Goal: Task Accomplishment & Management: Manage account settings

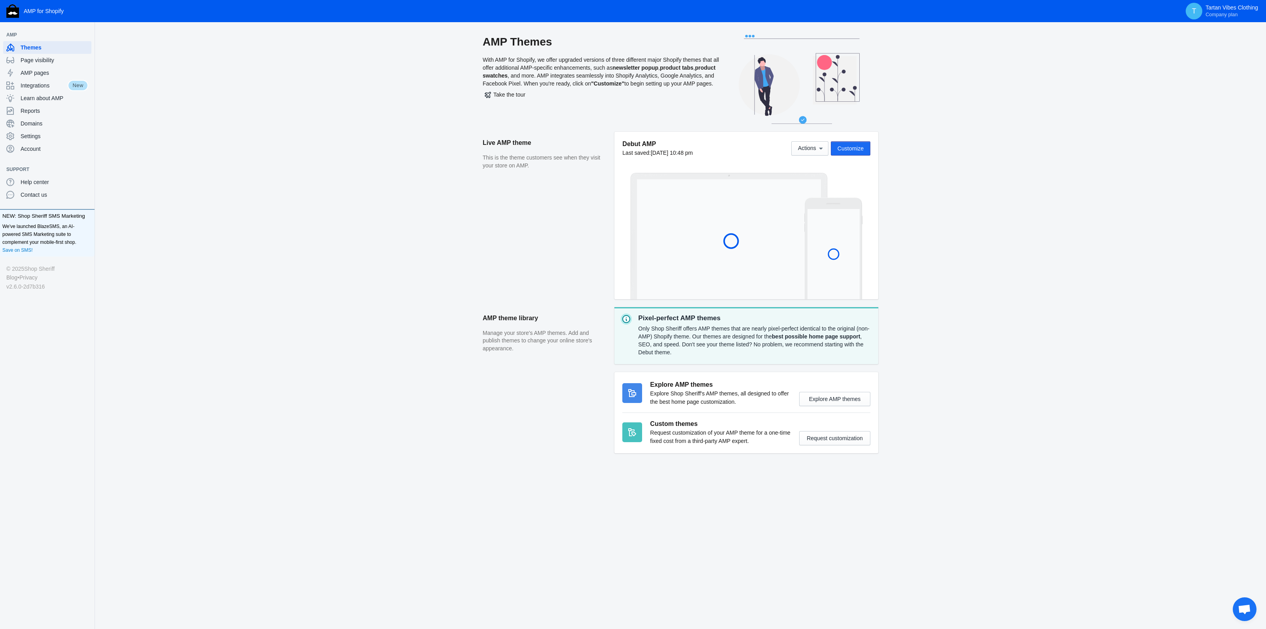
click at [857, 148] on span "Customize" at bounding box center [850, 148] width 26 height 6
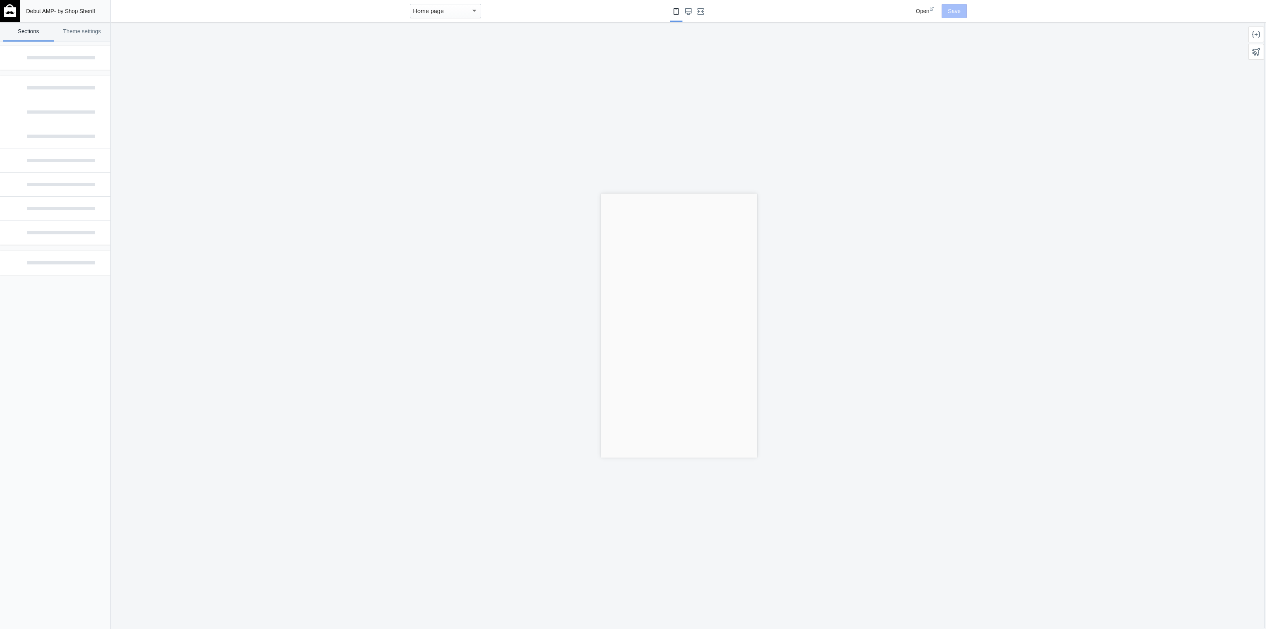
click at [451, 5] on div "Home page" at bounding box center [445, 11] width 71 height 14
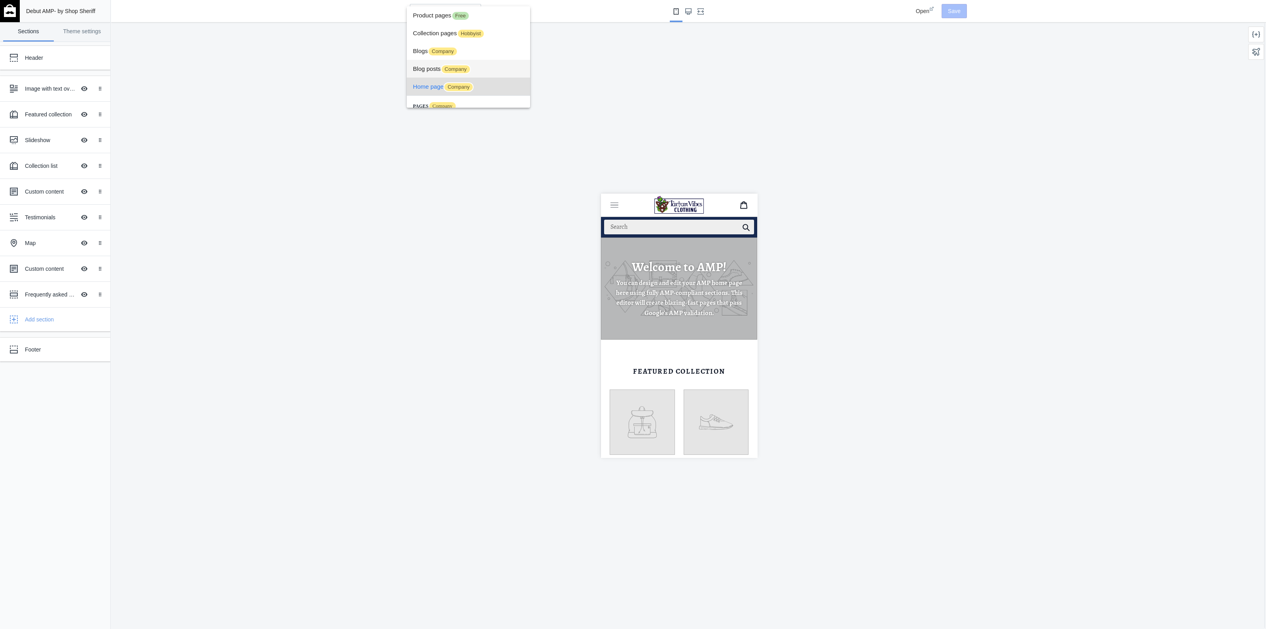
click at [467, 74] on span "Blog posts Company" at bounding box center [468, 69] width 111 height 18
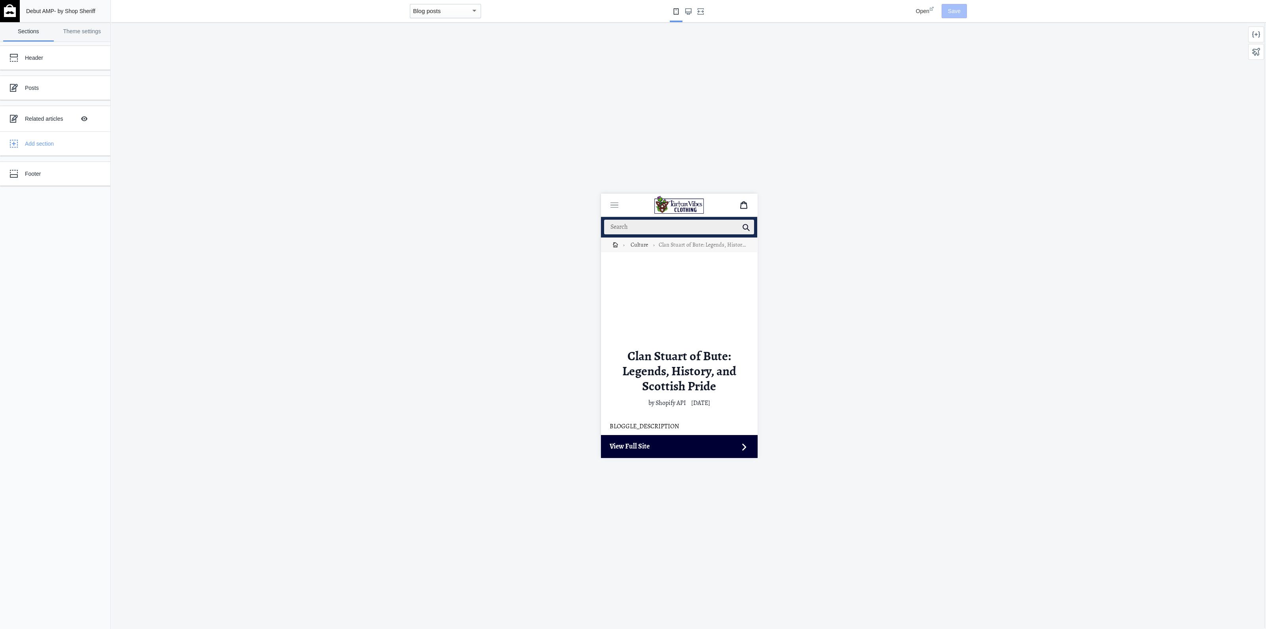
click at [690, 282] on i-amphtml-sizer at bounding box center [678, 305] width 139 height 78
click at [675, 277] on i-amphtml-sizer at bounding box center [678, 305] width 139 height 78
click at [1259, 38] on div at bounding box center [1256, 35] width 16 height 16
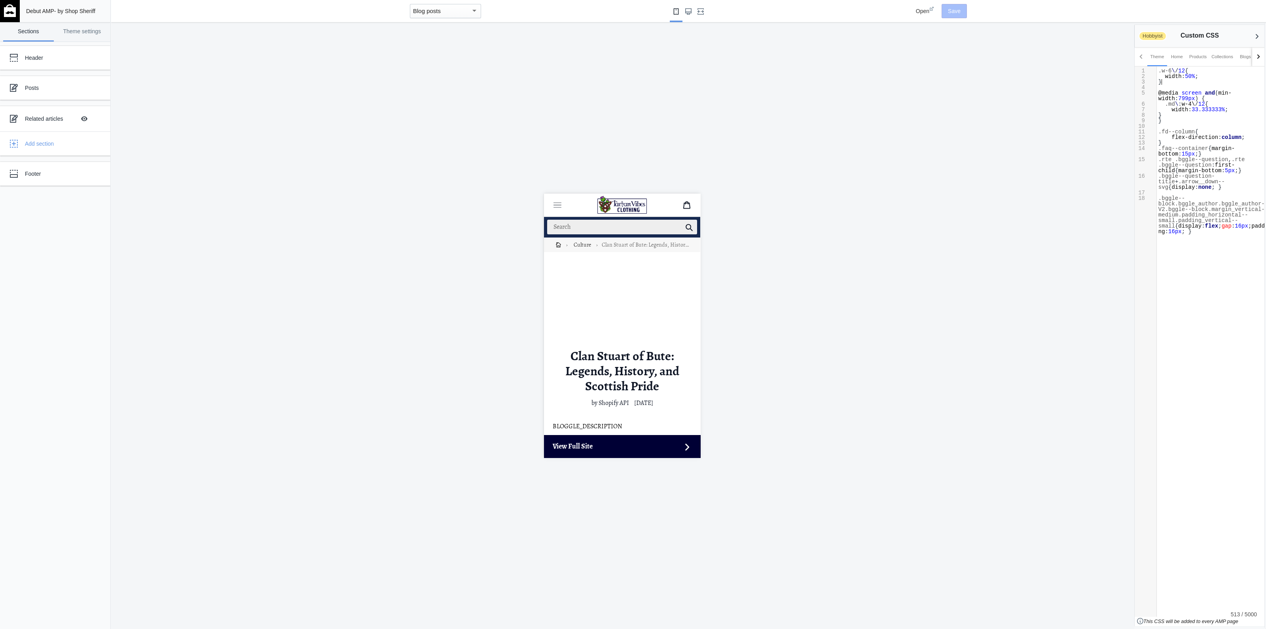
click at [1189, 83] on pre "}" at bounding box center [1214, 82] width 115 height 6
click at [1178, 71] on span "12" at bounding box center [1181, 71] width 7 height 6
click at [1181, 125] on pre "​" at bounding box center [1214, 126] width 115 height 6
click at [1177, 104] on span ".md \ : w-4\ / 12 {" at bounding box center [1183, 104] width 50 height 6
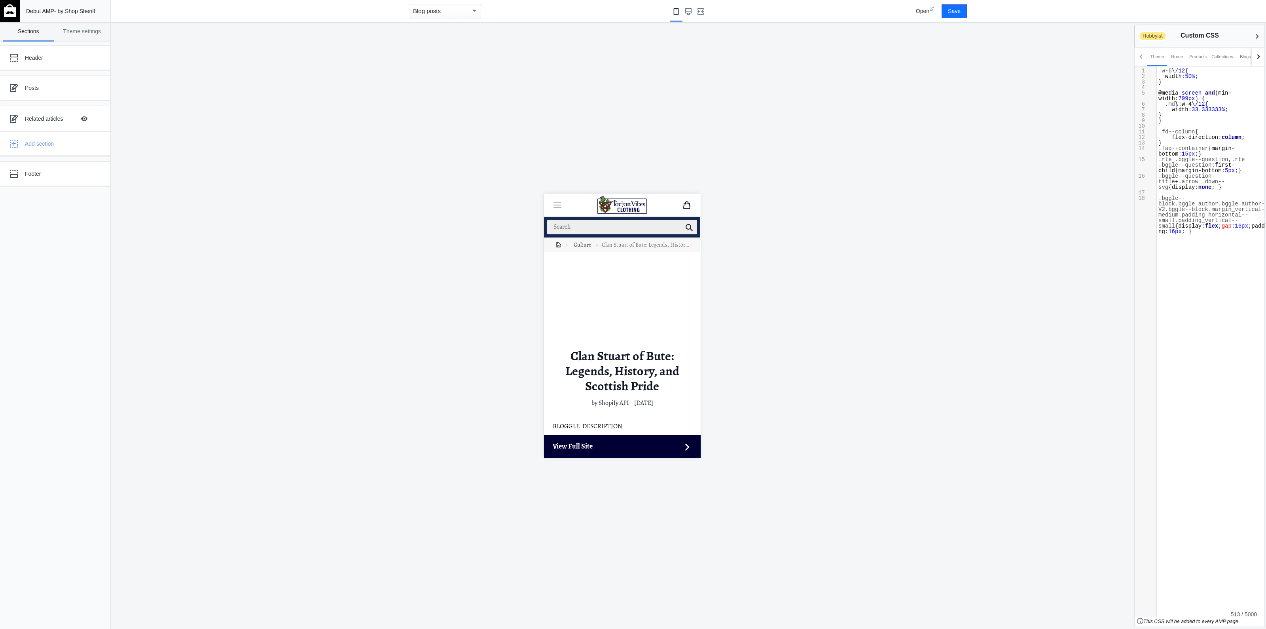
type textarea "\"
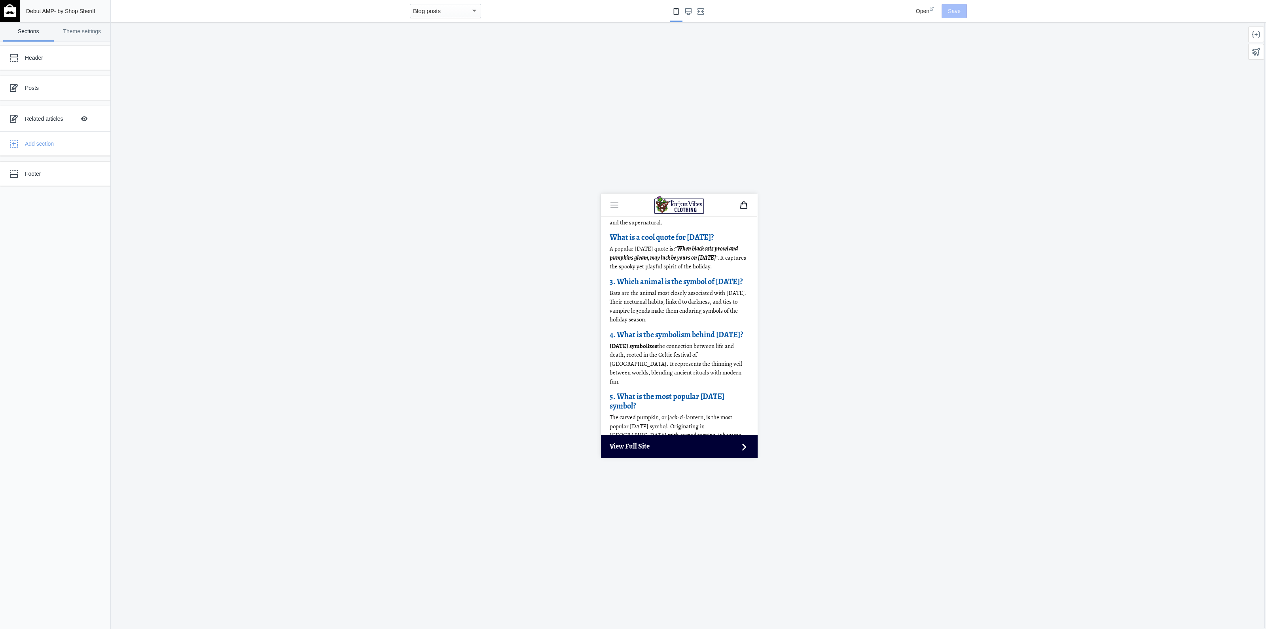
scroll to position [7317, 0]
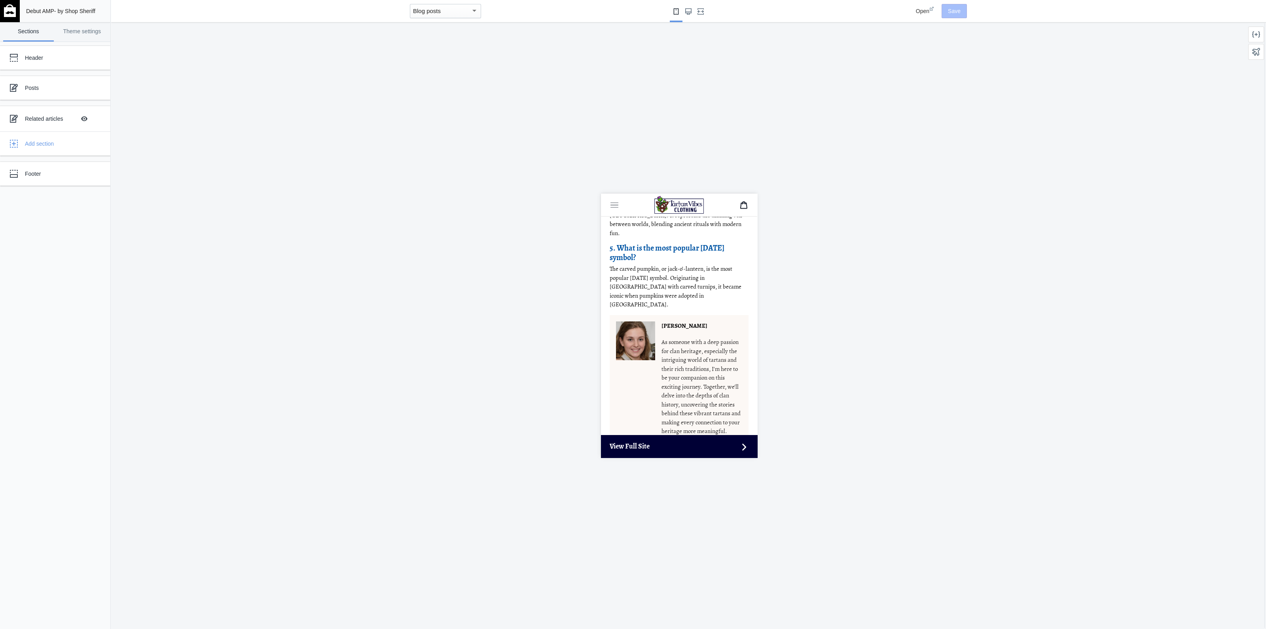
click at [695, 264] on p "The carved pumpkin, or jack-o’-lantern, is the most popular Halloween symbol. O…" at bounding box center [678, 286] width 139 height 45
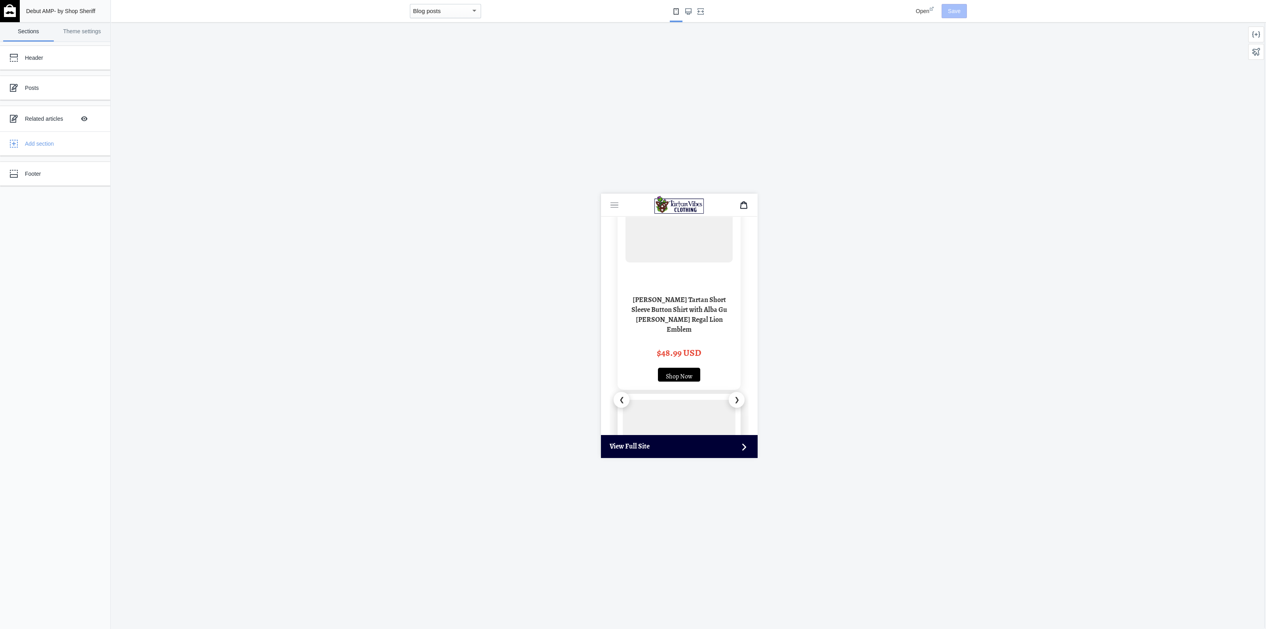
scroll to position [4153, 0]
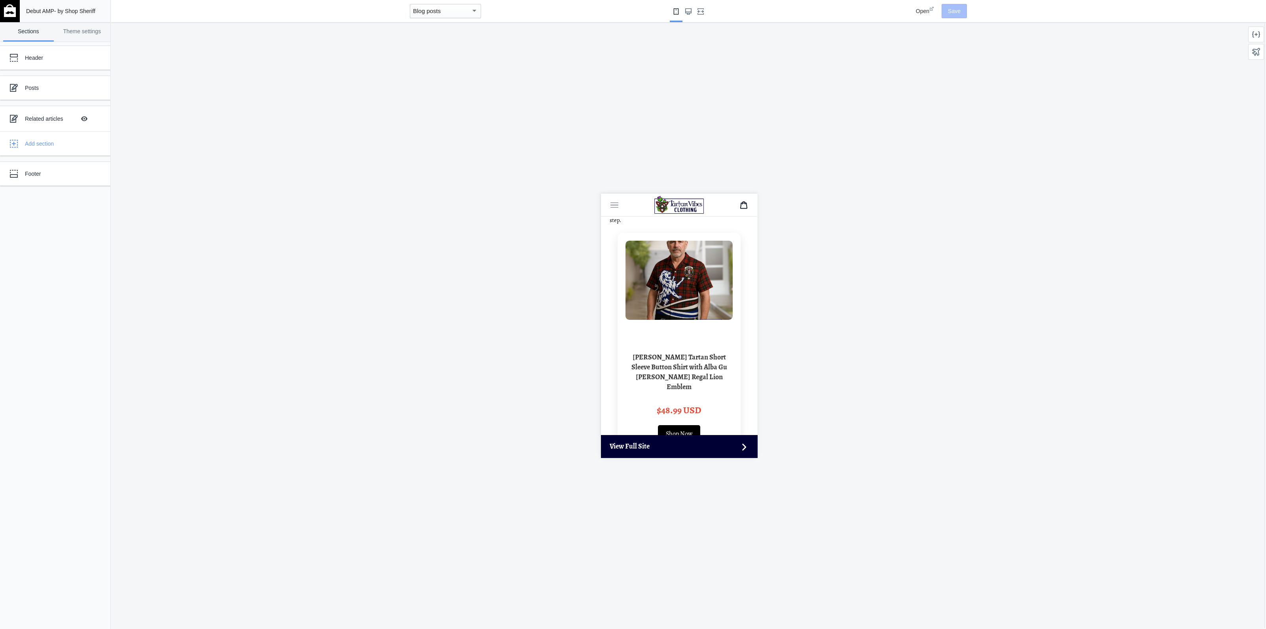
click at [727, 448] on button "❯" at bounding box center [735, 456] width 17 height 17
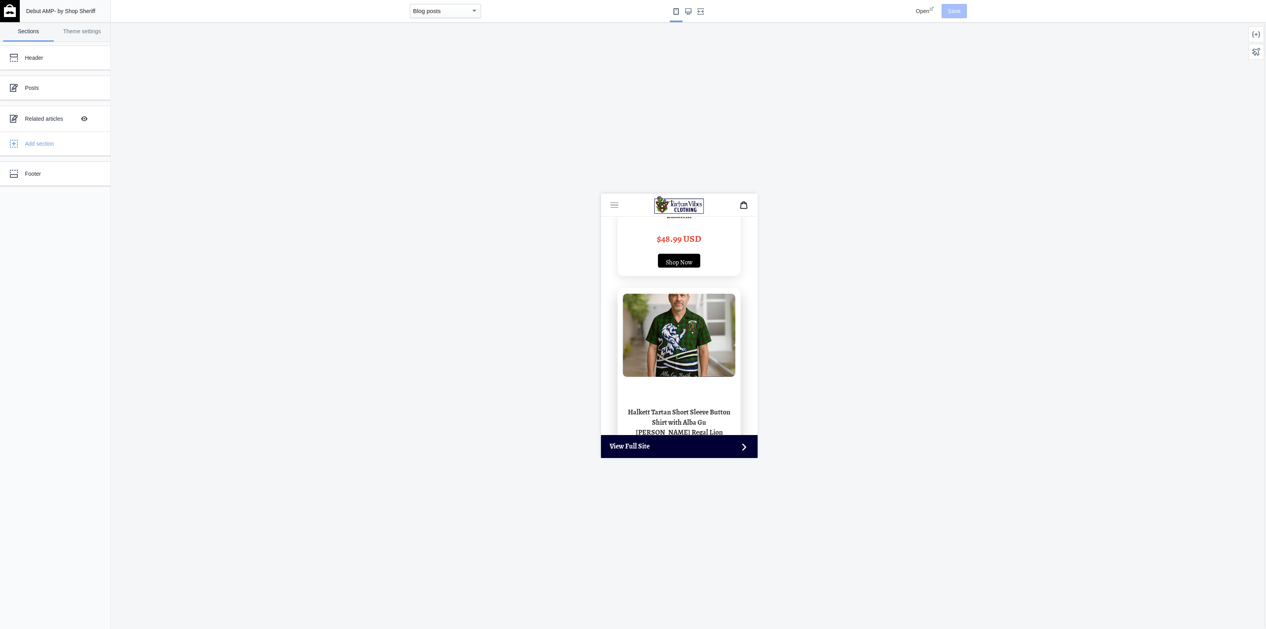
scroll to position [5092, 0]
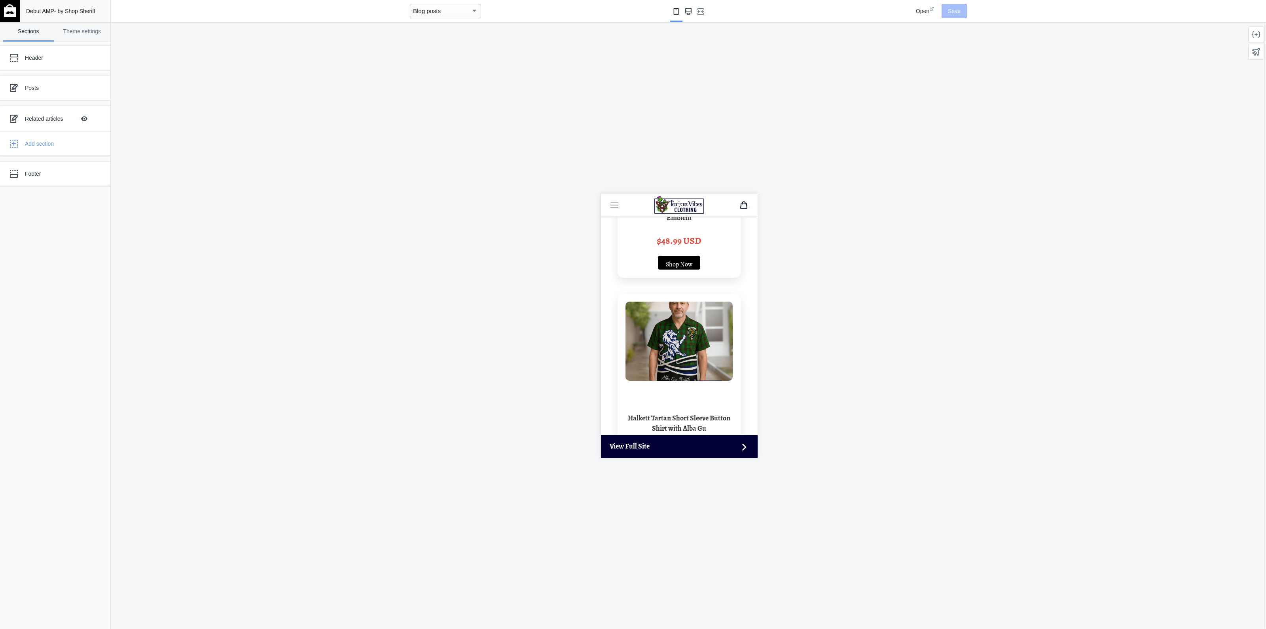
click at [688, 14] on use "Large screen" at bounding box center [688, 11] width 6 height 6
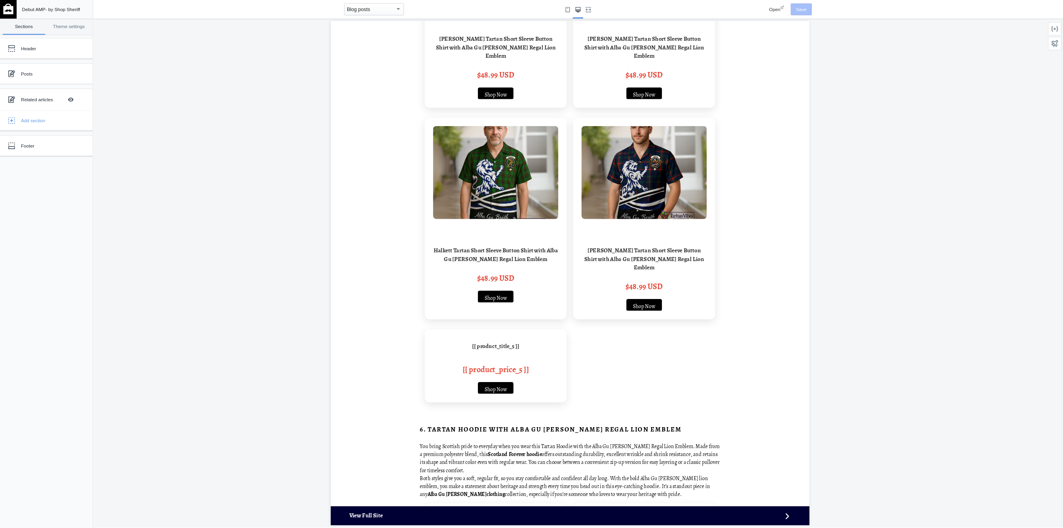
scroll to position [4499, 0]
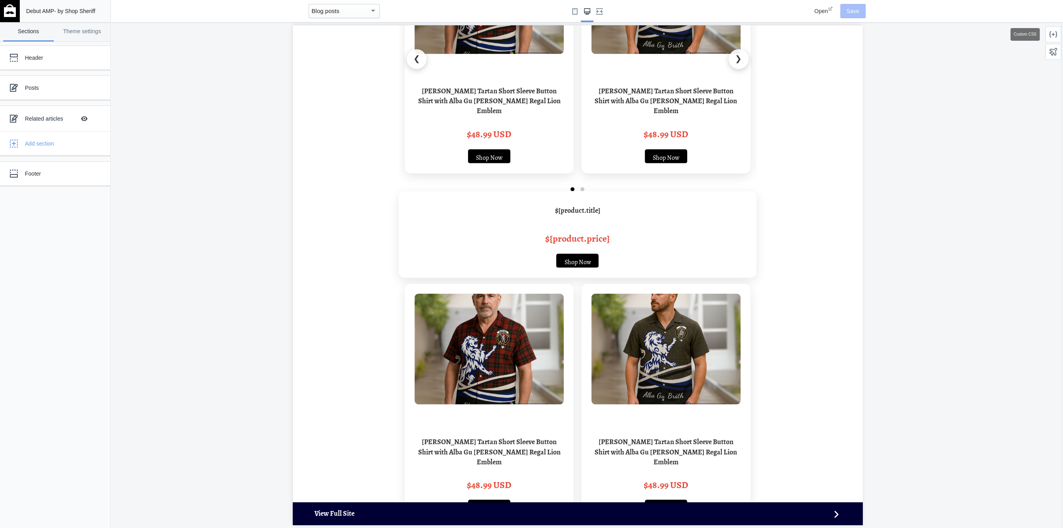
click at [1055, 28] on div at bounding box center [1053, 35] width 16 height 16
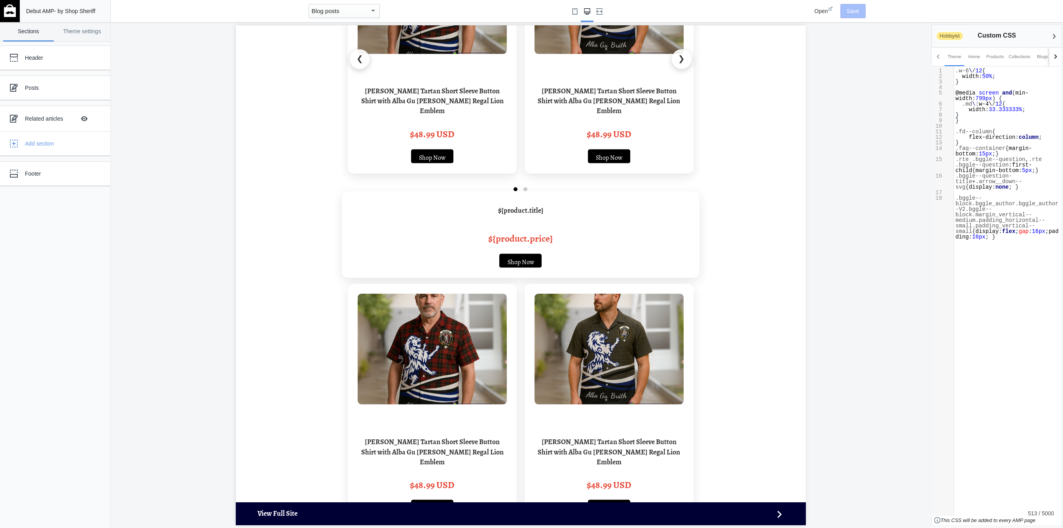
click at [985, 119] on pre "}" at bounding box center [1008, 121] width 108 height 6
click at [1040, 55] on div "Blogs" at bounding box center [1042, 57] width 11 height 8
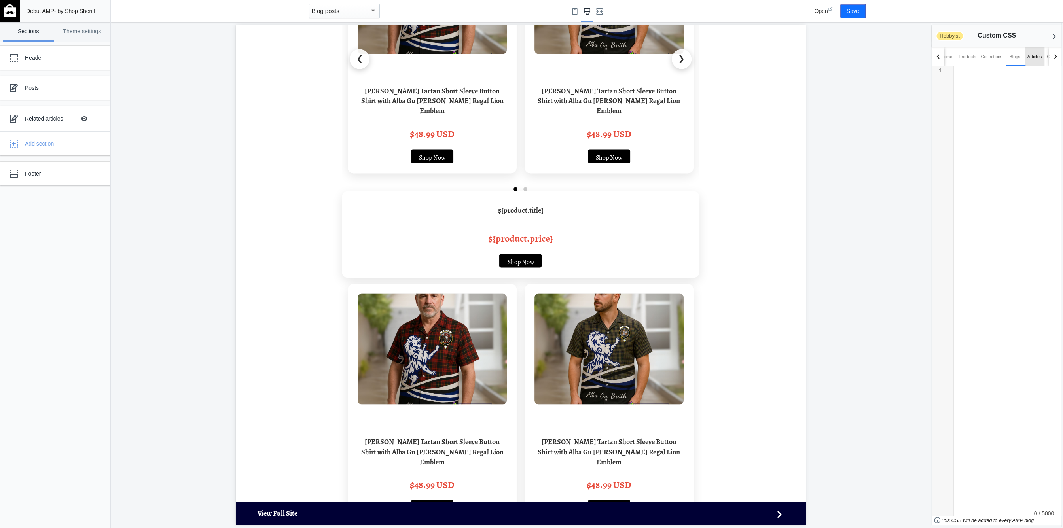
click at [1035, 56] on div "Articles" at bounding box center [1034, 57] width 15 height 8
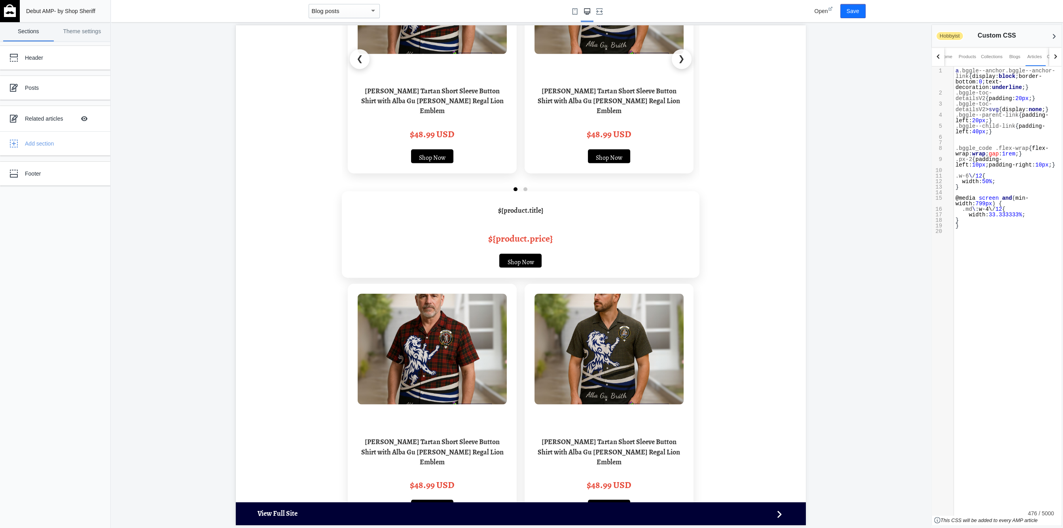
click at [1003, 111] on pre ".bggle-toc-detailsV2 > svg { display : none ;}" at bounding box center [1008, 106] width 108 height 11
type textarea "a.bggle--anchor.bggle--anchor-link{display: block; border-bottom: 0; text-decor…"
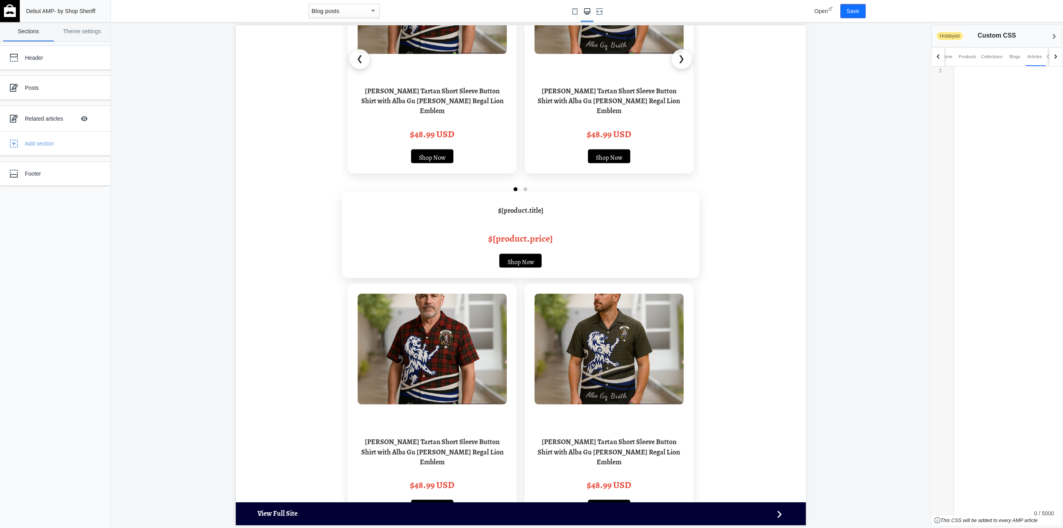
type textarea "a.bggle--anchor.bggle--anchor-link{display: block; border-bottom: 0; text-decor…"
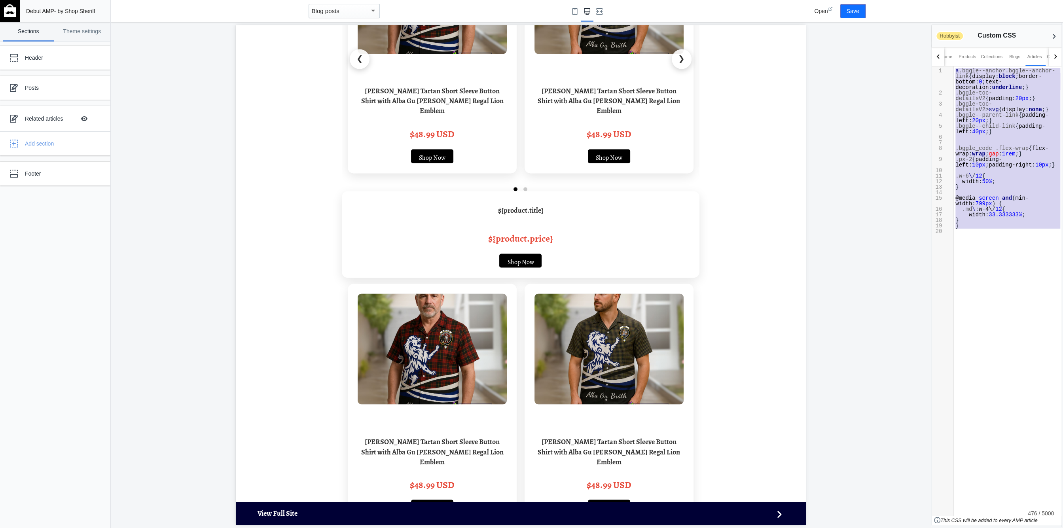
click at [991, 160] on span "padding-left" at bounding box center [978, 162] width 47 height 12
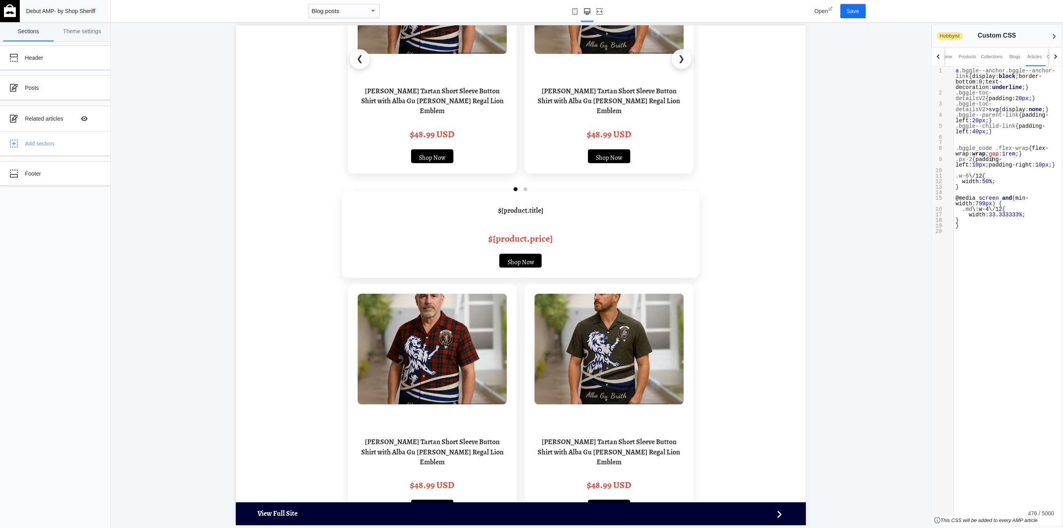
click at [971, 174] on span ".w-6 \ / 12 {" at bounding box center [970, 176] width 30 height 6
click at [969, 174] on span "\" at bounding box center [970, 176] width 3 height 6
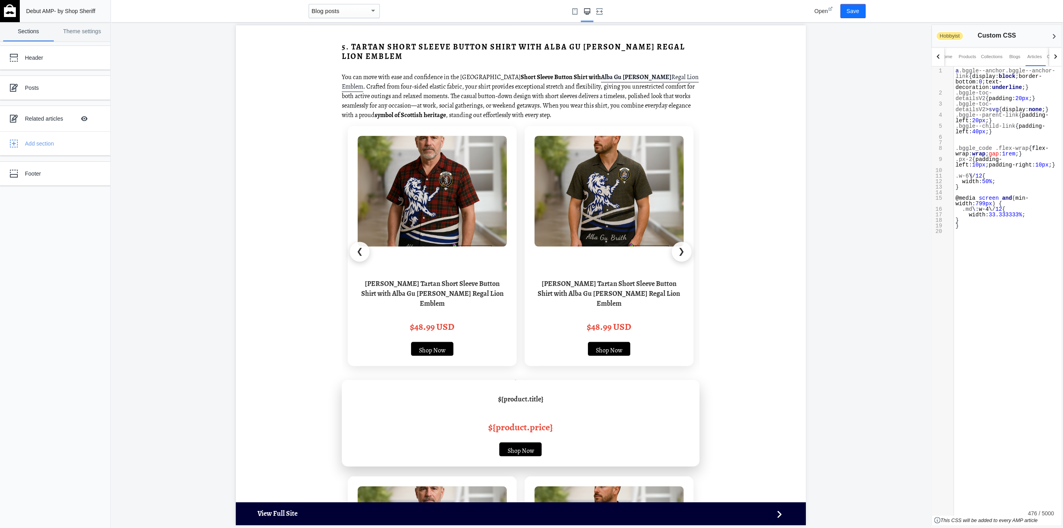
scroll to position [4252, 0]
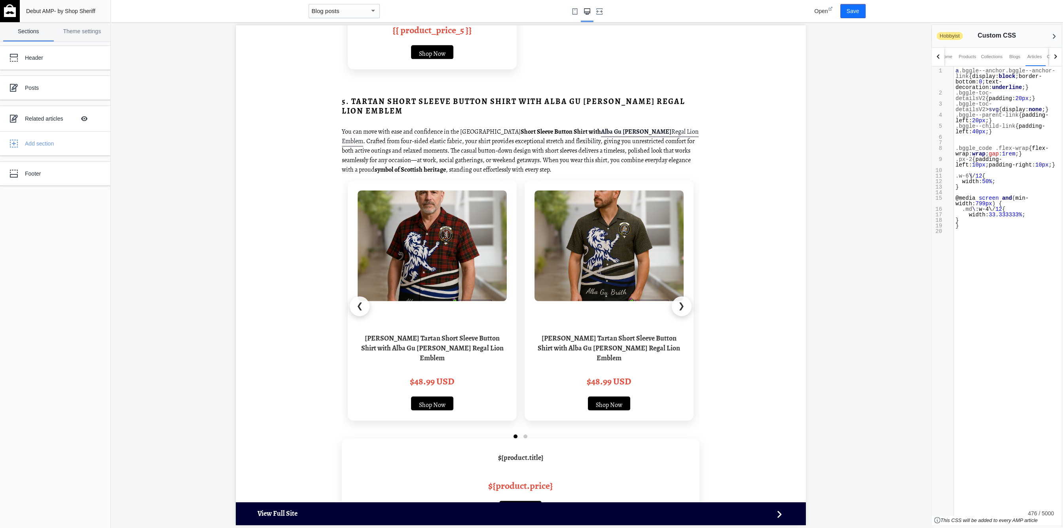
click at [523, 434] on span at bounding box center [525, 436] width 4 height 4
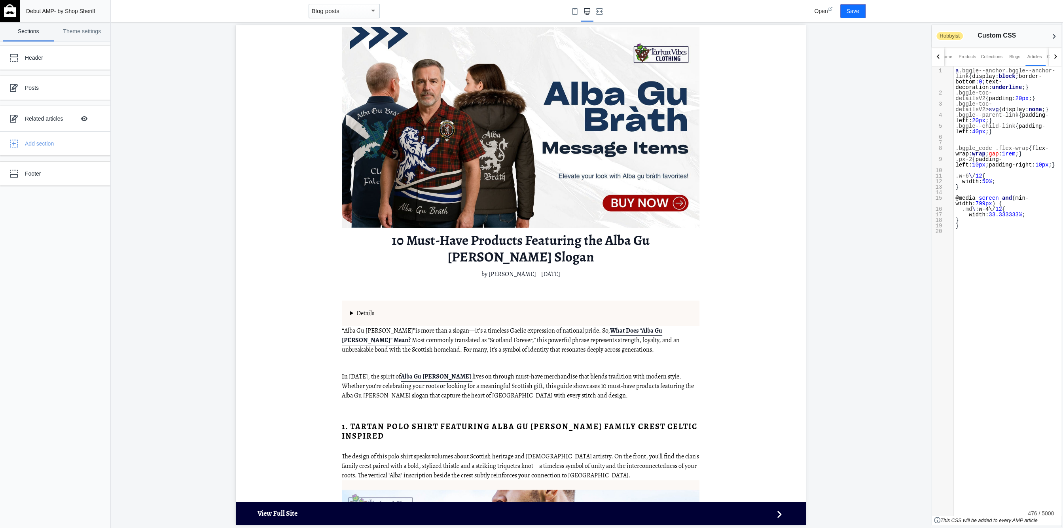
scroll to position [0, 0]
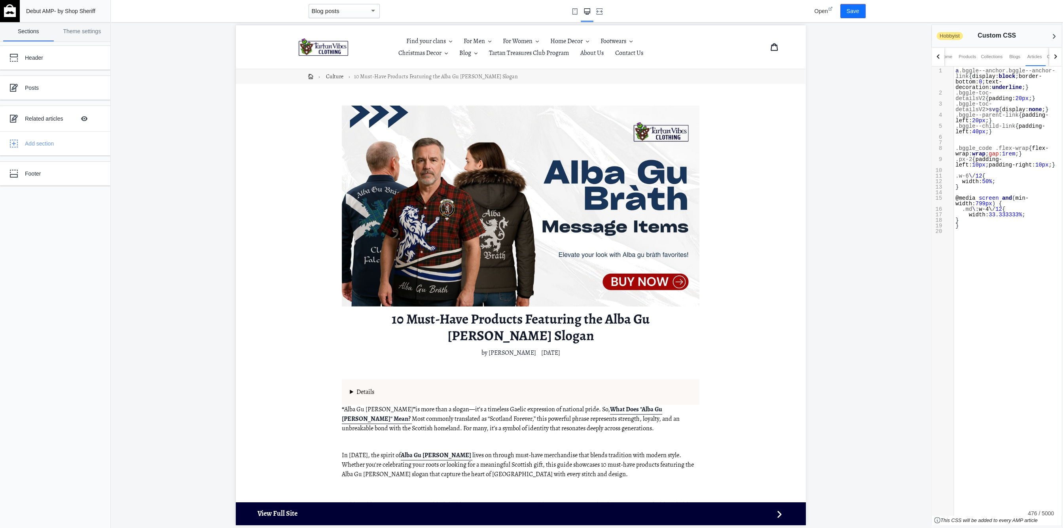
drag, startPoint x: 367, startPoint y: 381, endPoint x: 347, endPoint y: 374, distance: 21.9
click at [367, 381] on details "Table of Content 1. Tartan Polo Shirt Featuring Alba Gu Bràth Family Crest Celt…" at bounding box center [519, 391] width 357 height 25
click at [348, 379] on details "Table of Content 1. Tartan Polo Shirt Featuring Alba Gu Bràth Family Crest Celt…" at bounding box center [519, 391] width 357 height 25
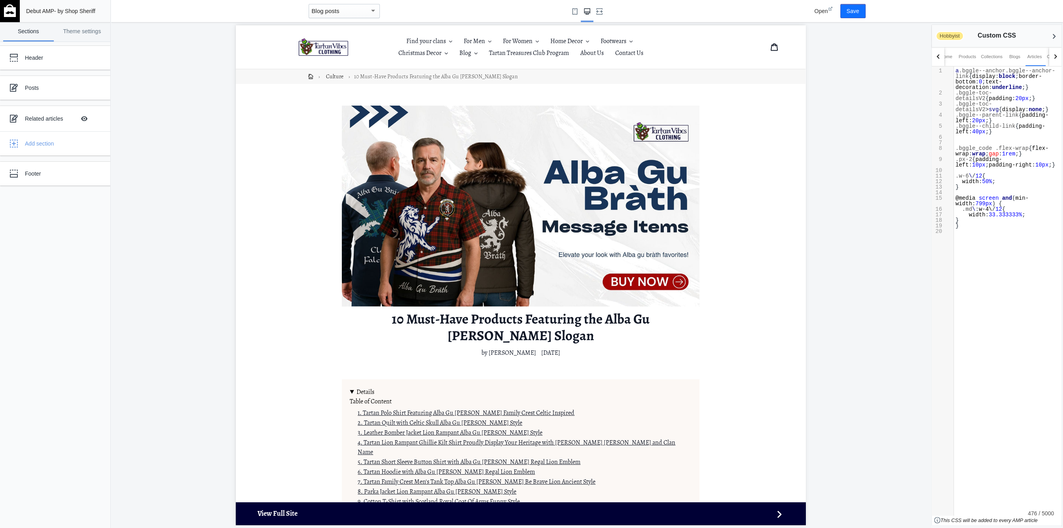
click at [347, 379] on details "Table of Content 1. Tartan Polo Shirt Featuring Alba Gu Bràth Family Crest Celt…" at bounding box center [519, 461] width 357 height 165
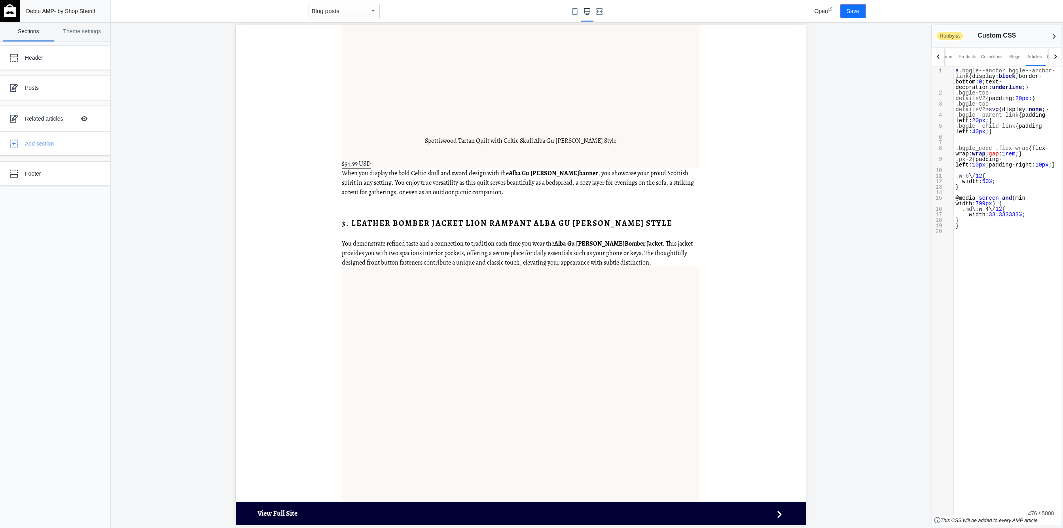
scroll to position [2571, 0]
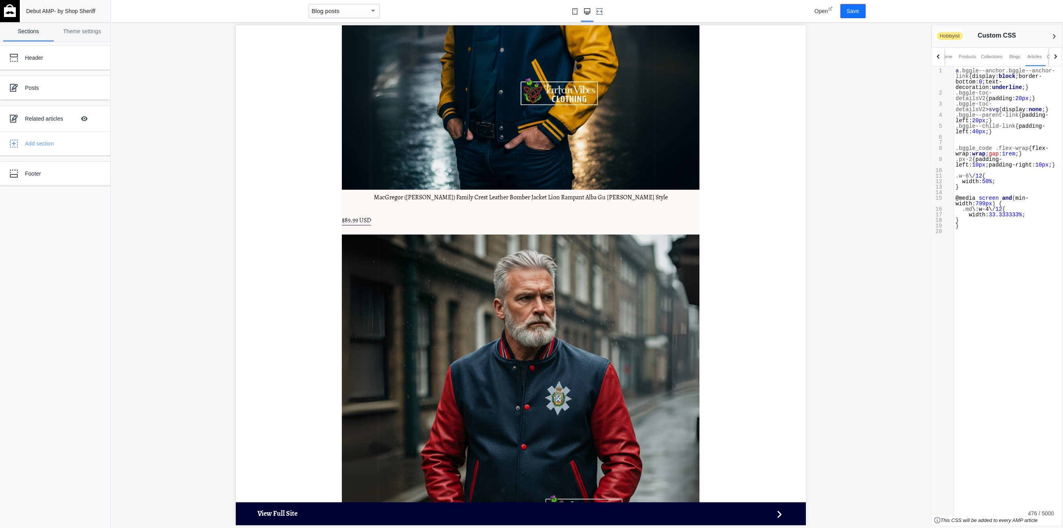
click at [574, 12] on use "Small screen" at bounding box center [574, 11] width 5 height 6
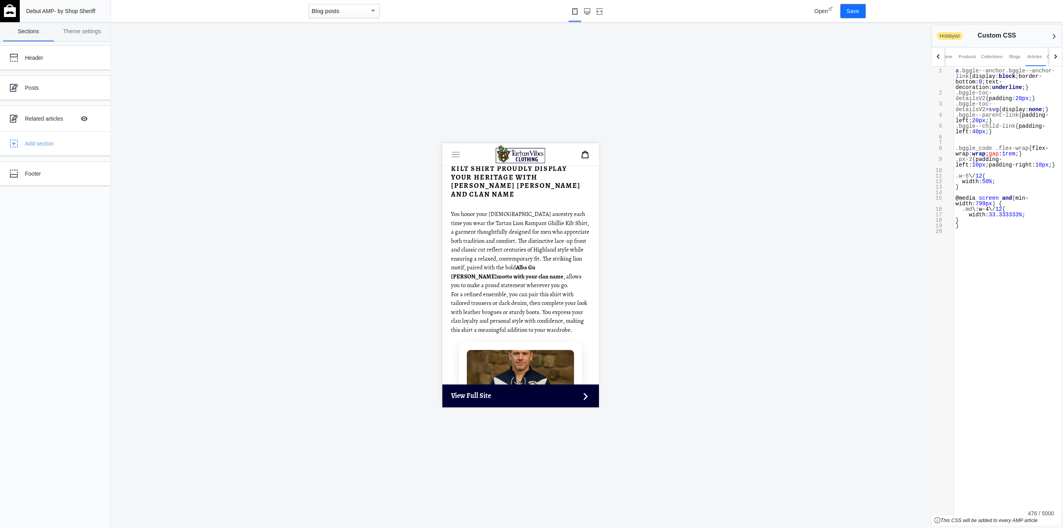
scroll to position [2208, 0]
click at [822, 9] on span "Open" at bounding box center [820, 11] width 13 height 6
